Goal: Transaction & Acquisition: Purchase product/service

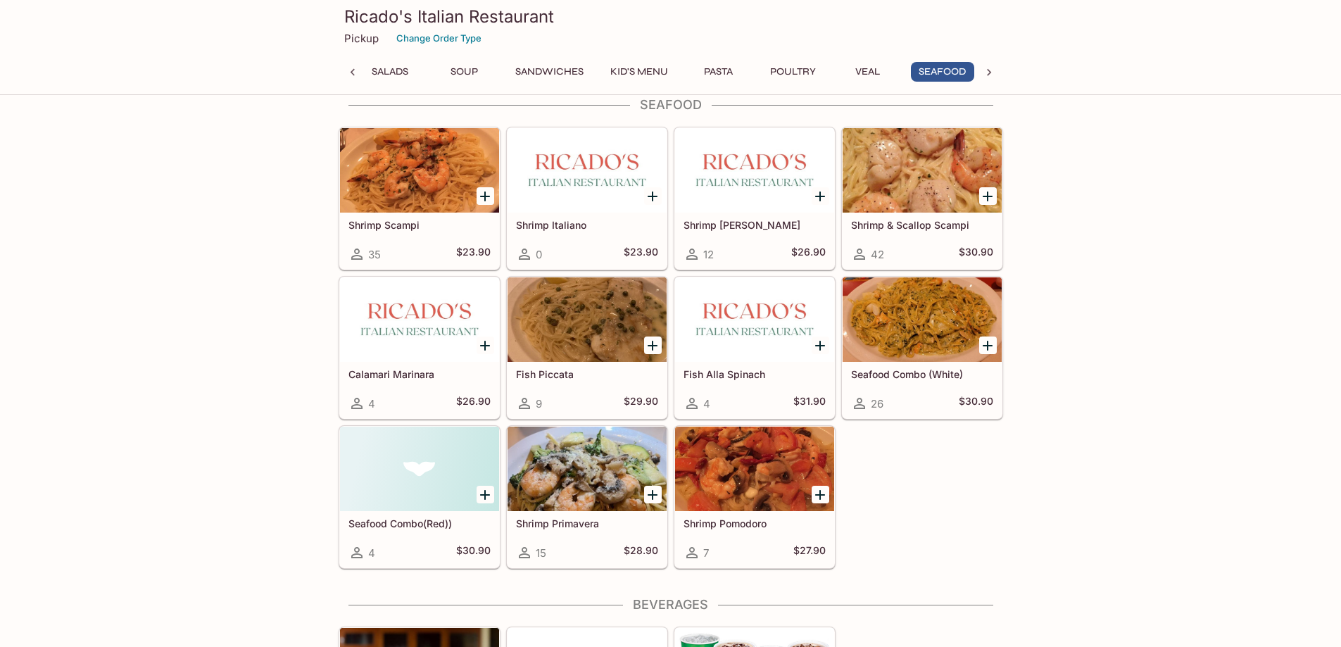
scroll to position [0, 101]
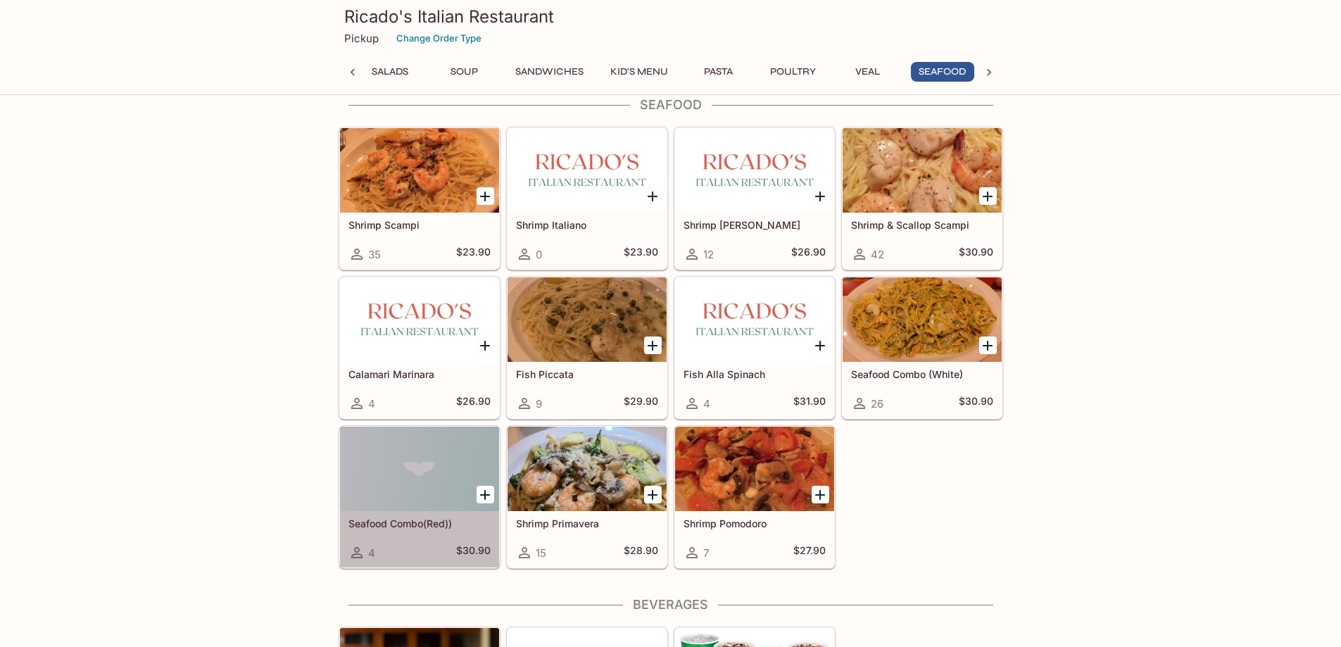
click at [420, 521] on h5 "Seafood Combo(Red))" at bounding box center [420, 524] width 142 height 12
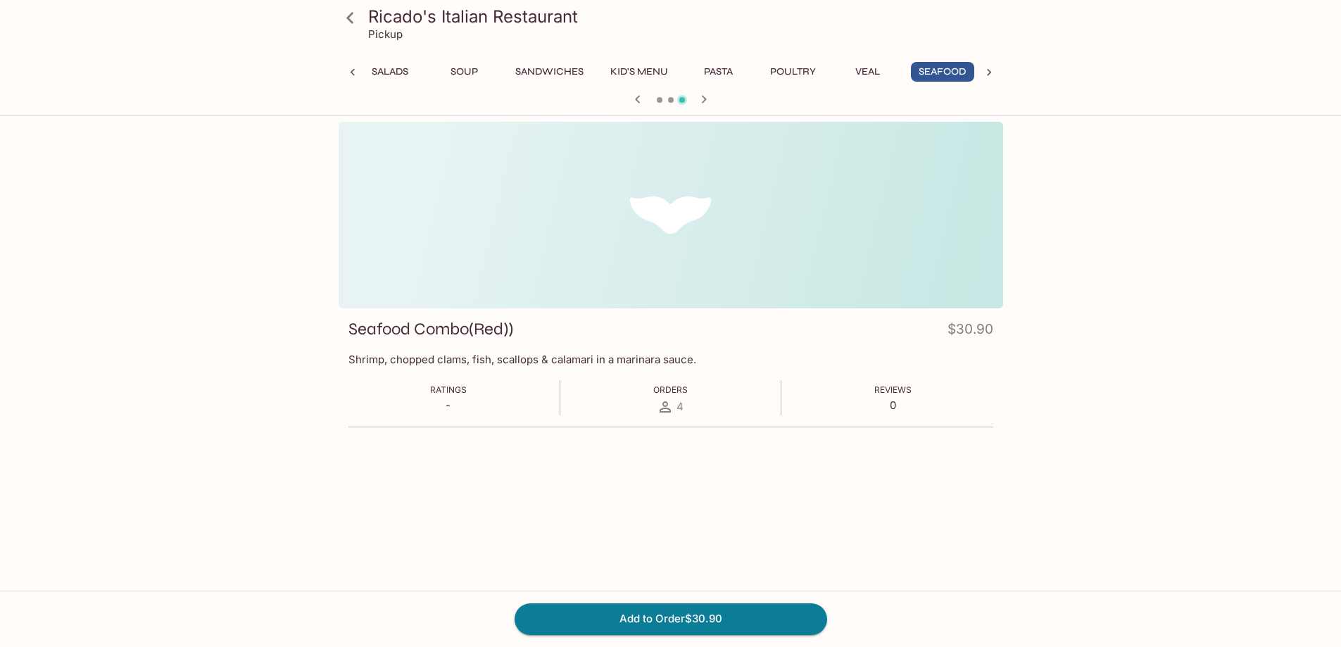
click at [722, 76] on button "Pasta" at bounding box center [718, 72] width 63 height 20
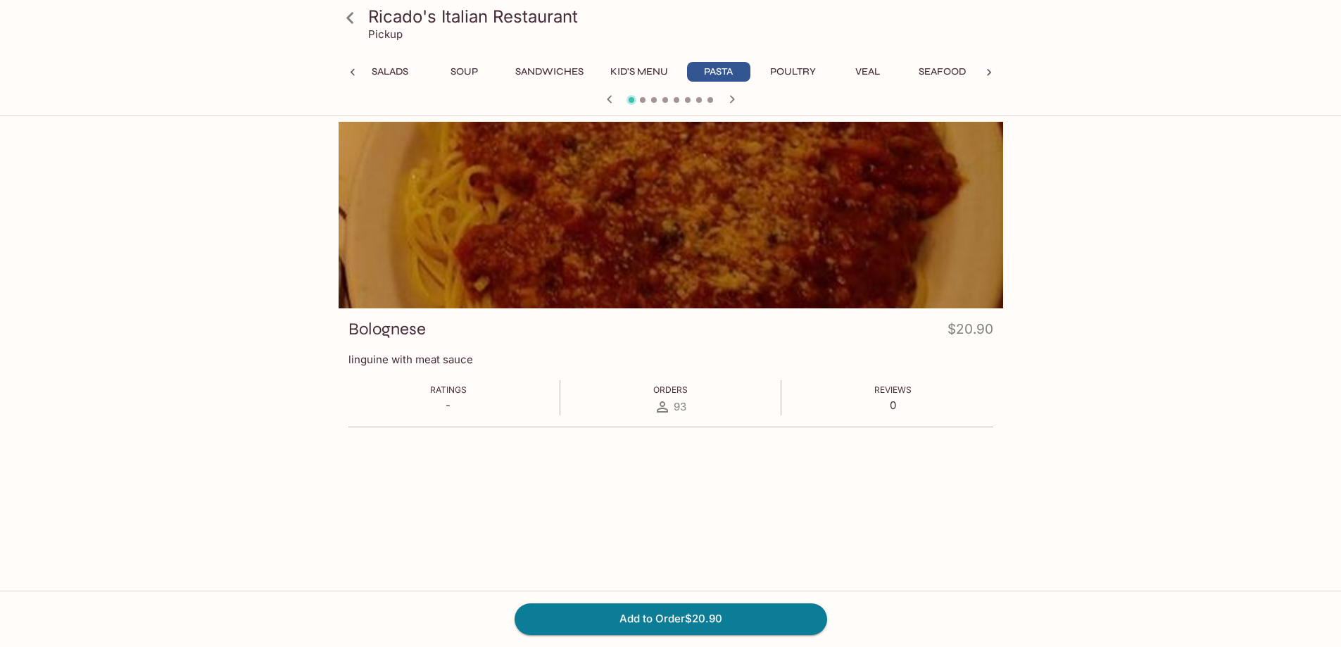
click at [931, 70] on button "Seafood" at bounding box center [942, 72] width 63 height 20
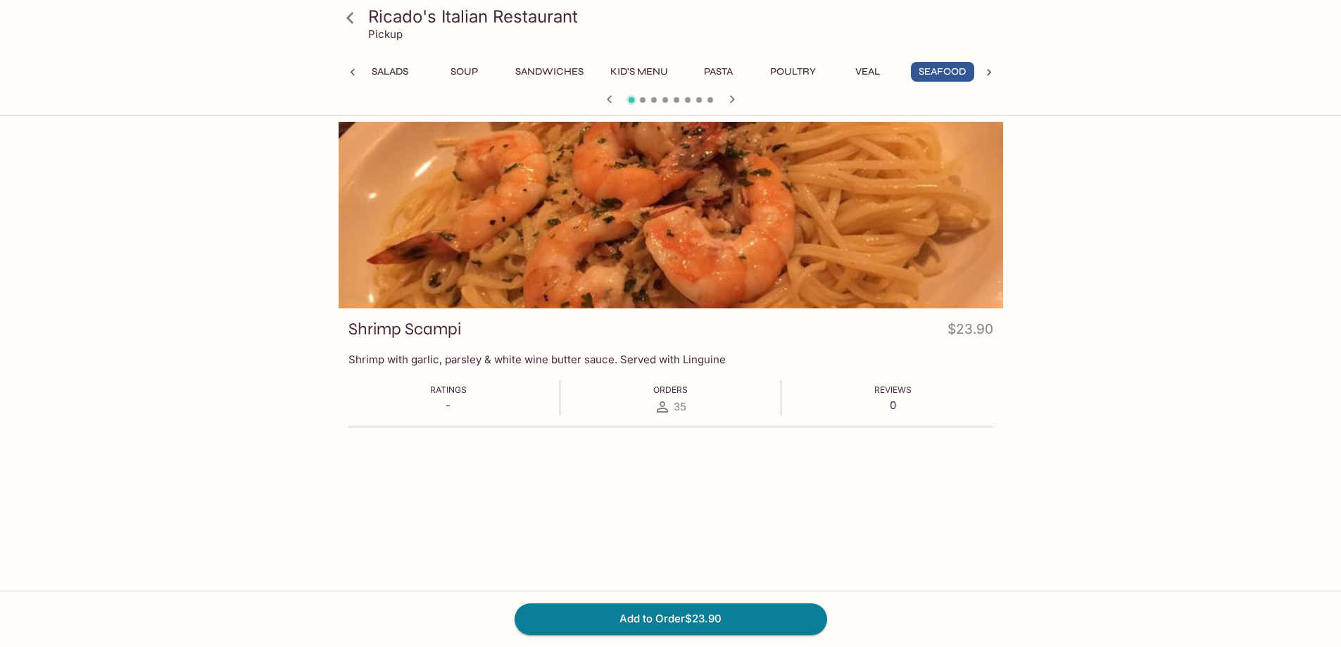
click at [990, 67] on icon at bounding box center [989, 72] width 14 height 14
click at [732, 98] on icon "button" at bounding box center [731, 99] width 5 height 8
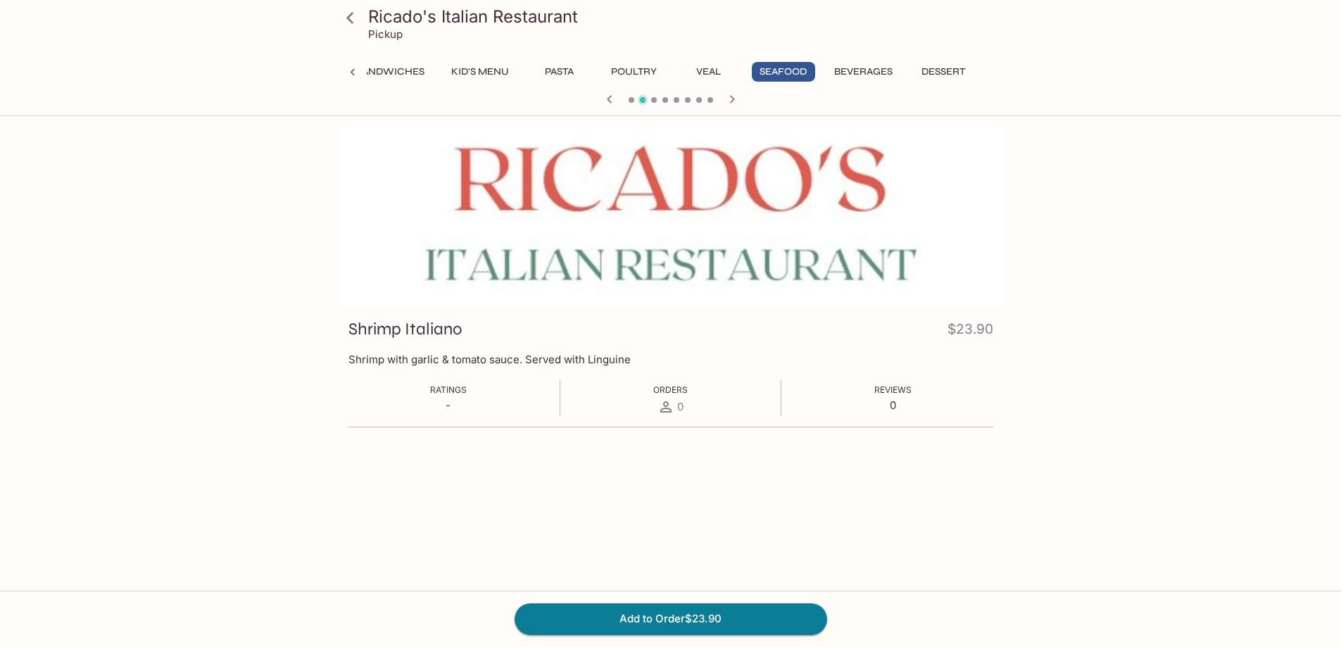
click at [732, 98] on icon "button" at bounding box center [731, 99] width 5 height 8
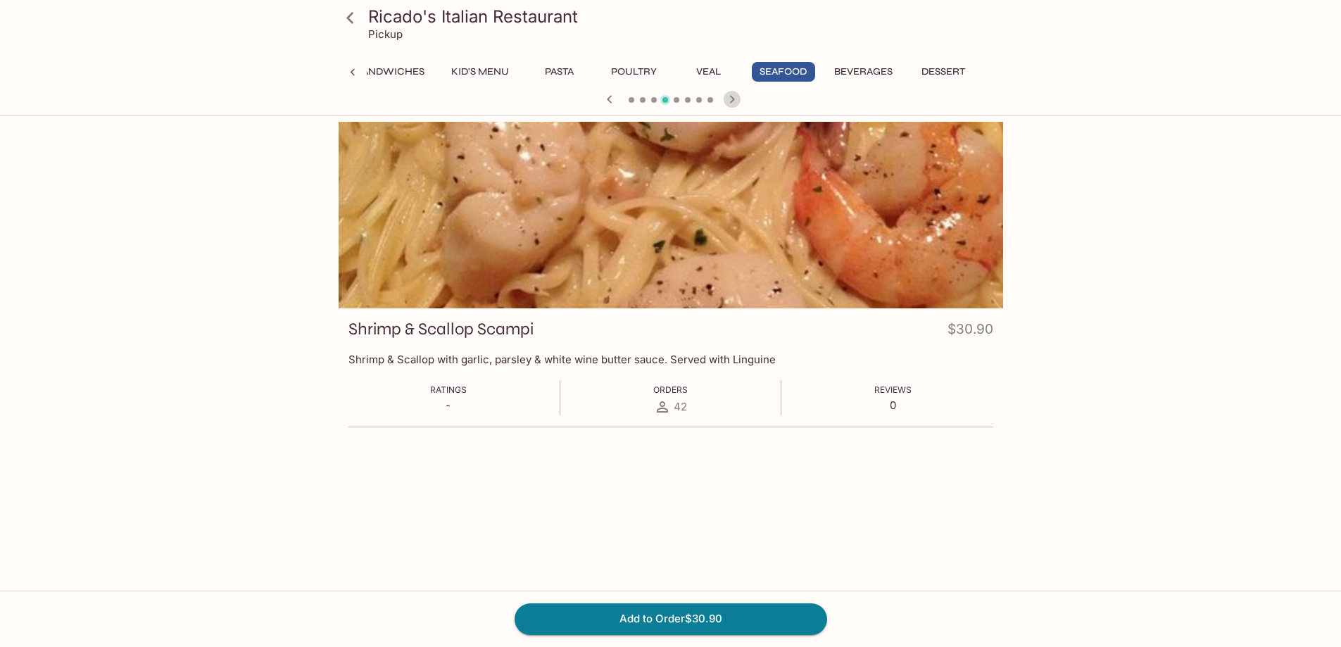
click at [732, 98] on icon "button" at bounding box center [731, 99] width 5 height 8
